Goal: Task Accomplishment & Management: Manage account settings

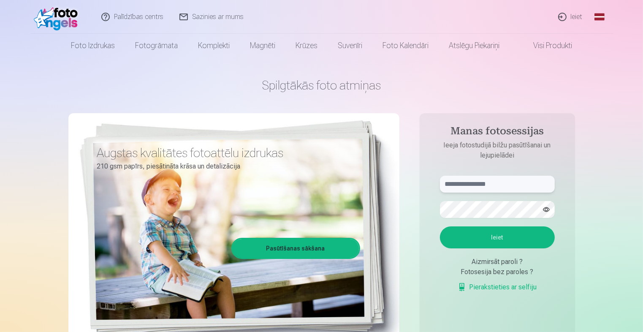
type input "**********"
click at [501, 236] on button "Ieiet" at bounding box center [497, 237] width 115 height 22
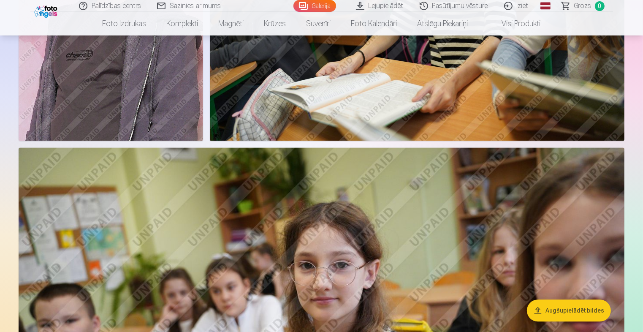
scroll to position [1773, 0]
click at [548, 4] on link "Global" at bounding box center [545, 6] width 17 height 12
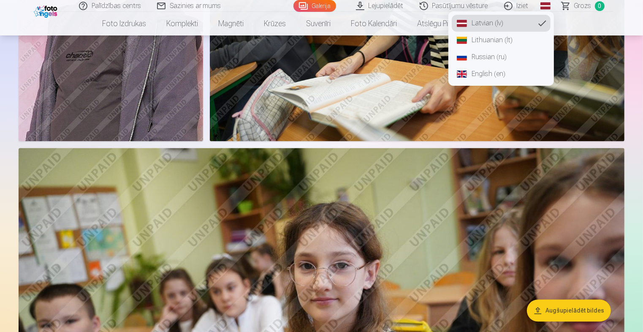
click at [481, 56] on link "Russian (ru)" at bounding box center [501, 57] width 99 height 17
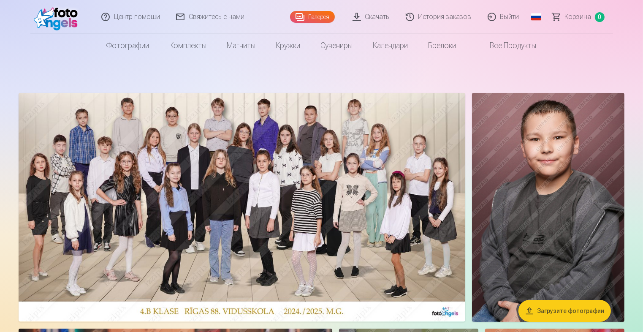
click at [318, 17] on link "Галерея" at bounding box center [312, 17] width 45 height 12
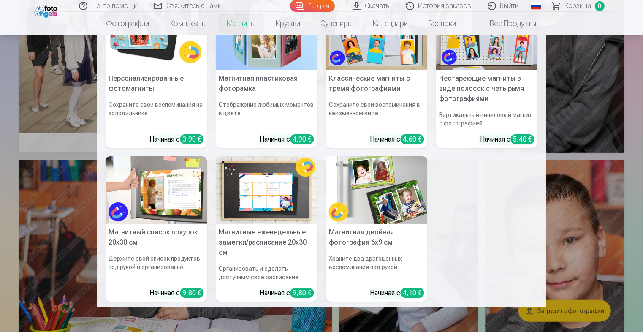
scroll to position [81, 0]
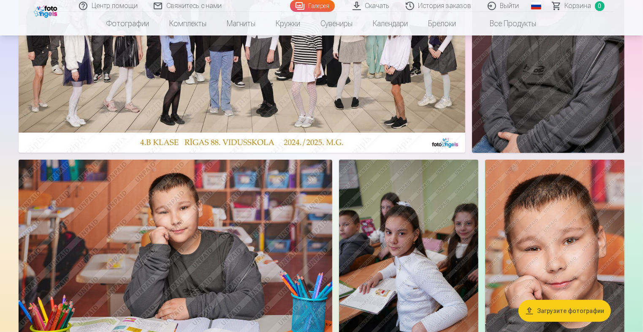
click at [506, 5] on link "Выйти" at bounding box center [504, 6] width 48 height 12
